Goal: Find specific page/section: Find specific page/section

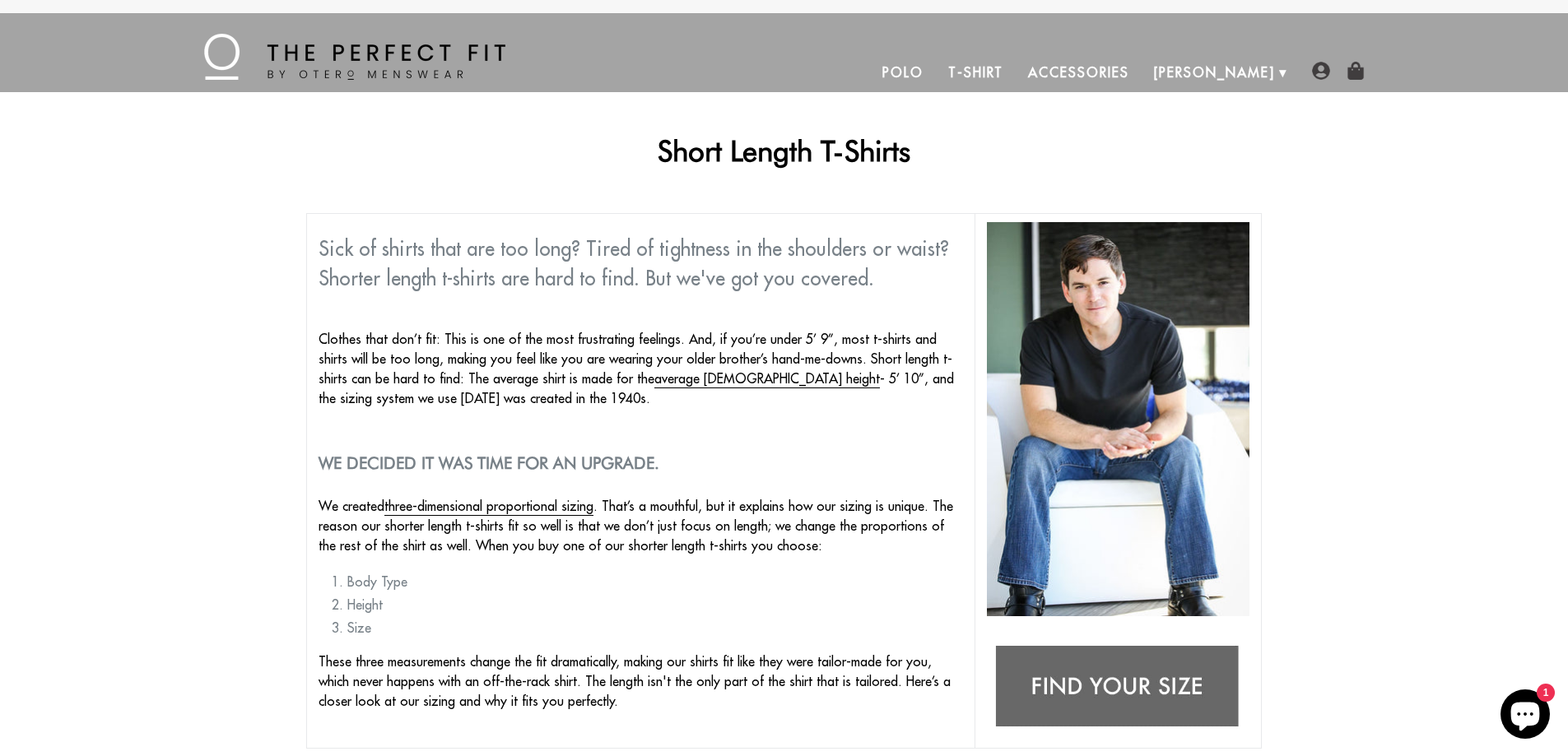
click at [1016, 75] on link "T-Shirt" at bounding box center [975, 72] width 79 height 39
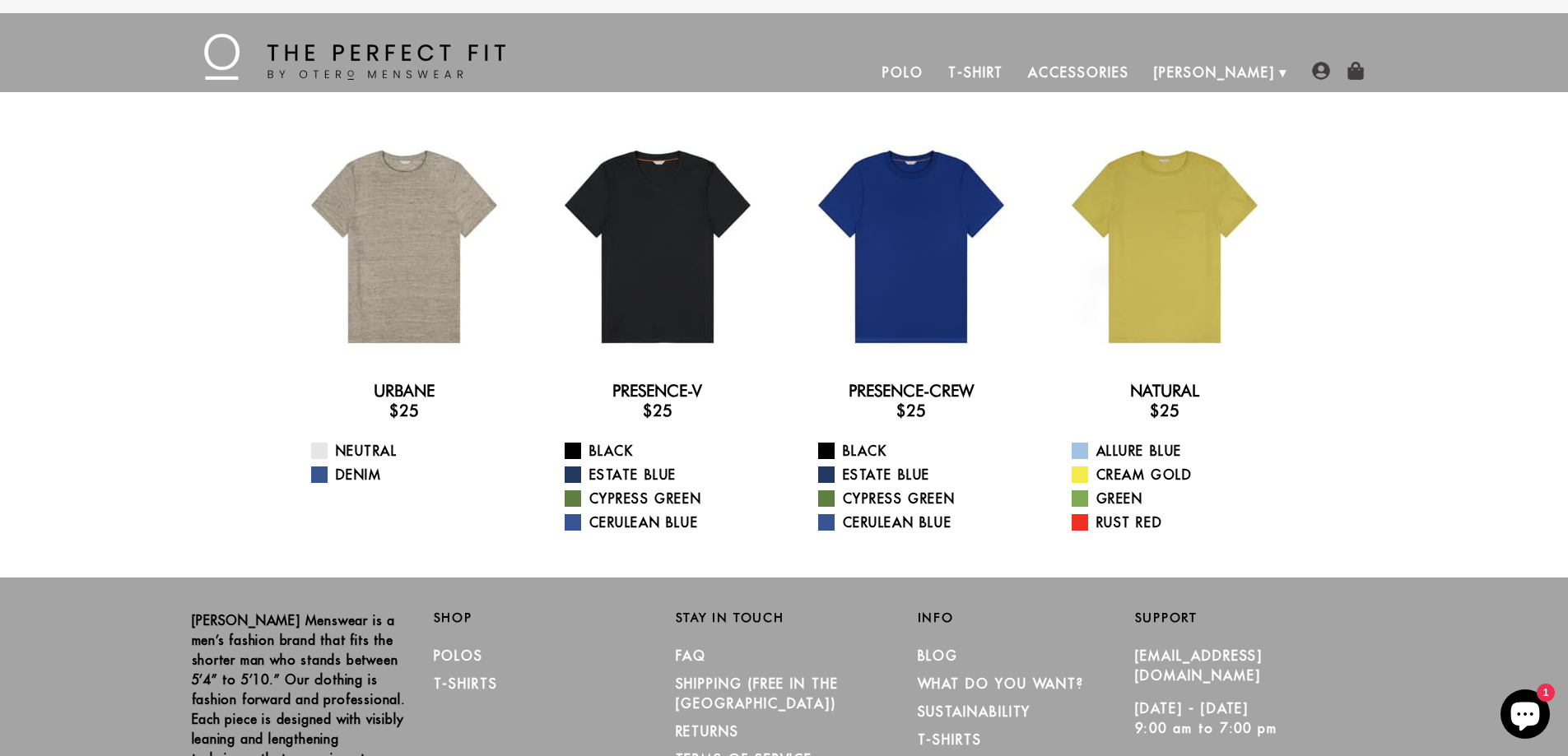
scroll to position [139, 0]
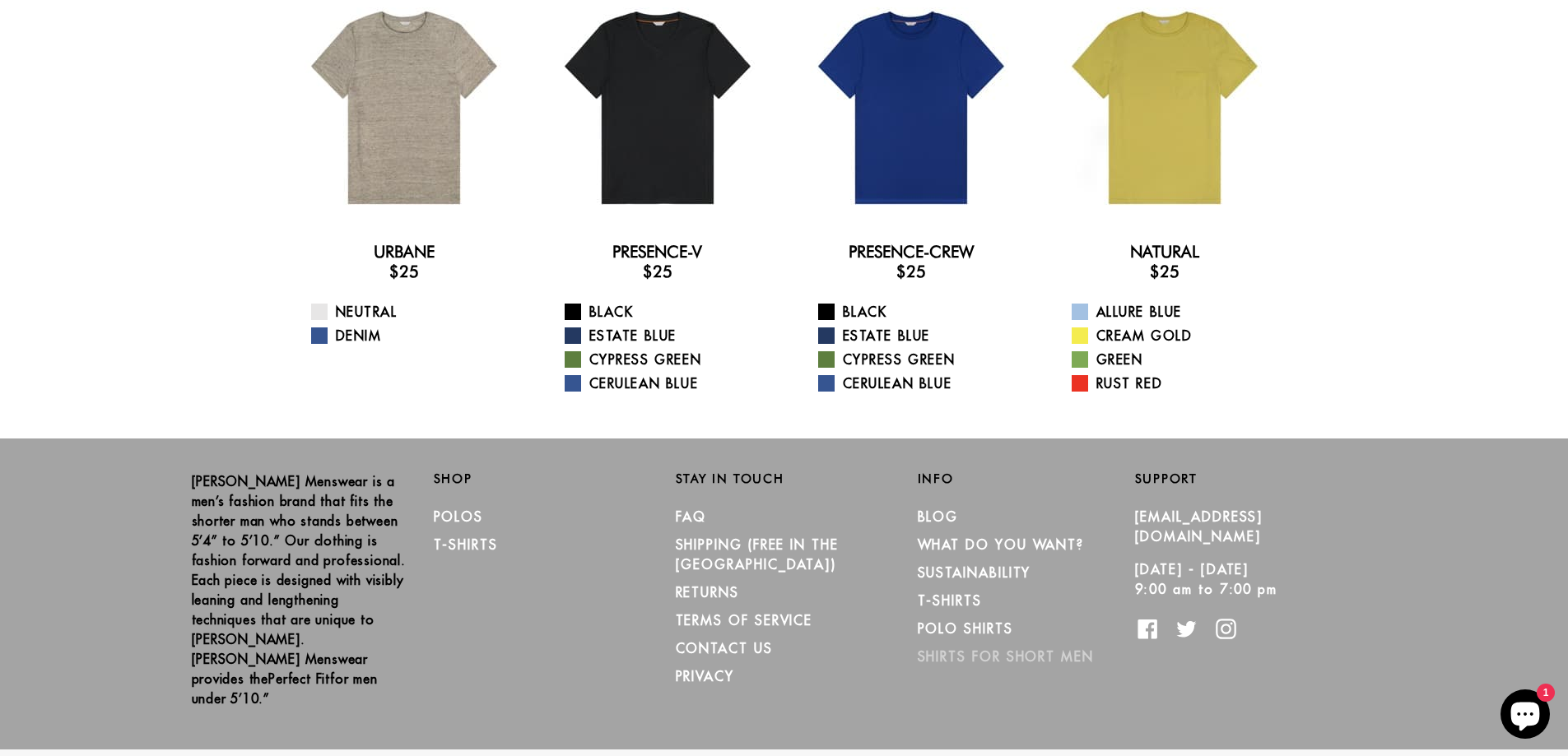
click at [993, 651] on link "Shirts for Short Men" at bounding box center [1005, 656] width 176 height 16
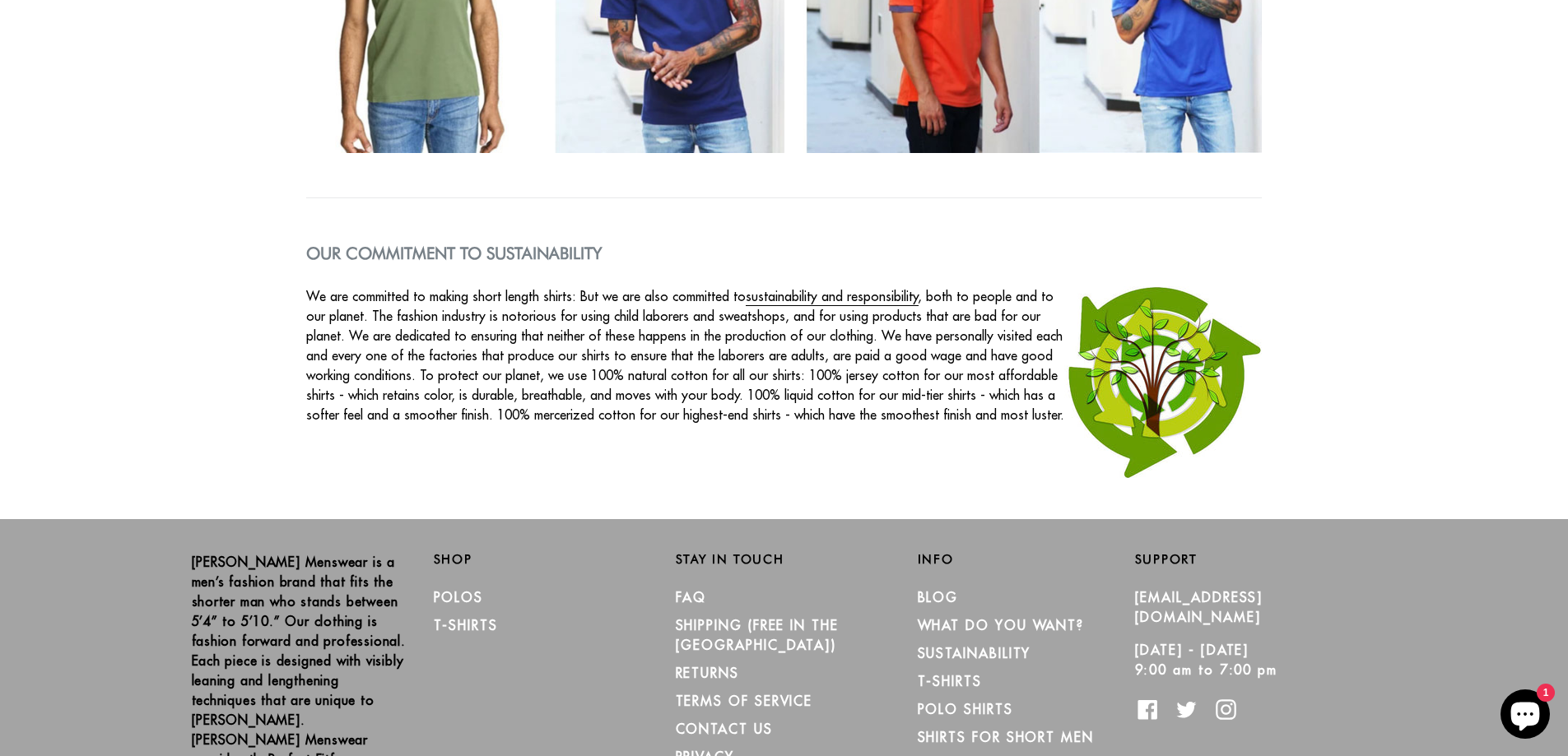
scroll to position [2618, 0]
